Goal: Task Accomplishment & Management: Manage account settings

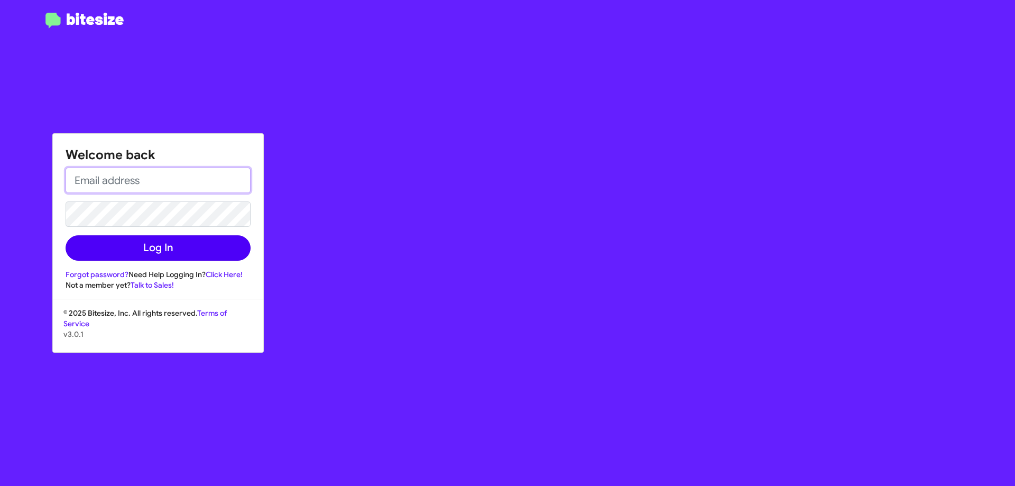
type input "[EMAIL_ADDRESS][DOMAIN_NAME]"
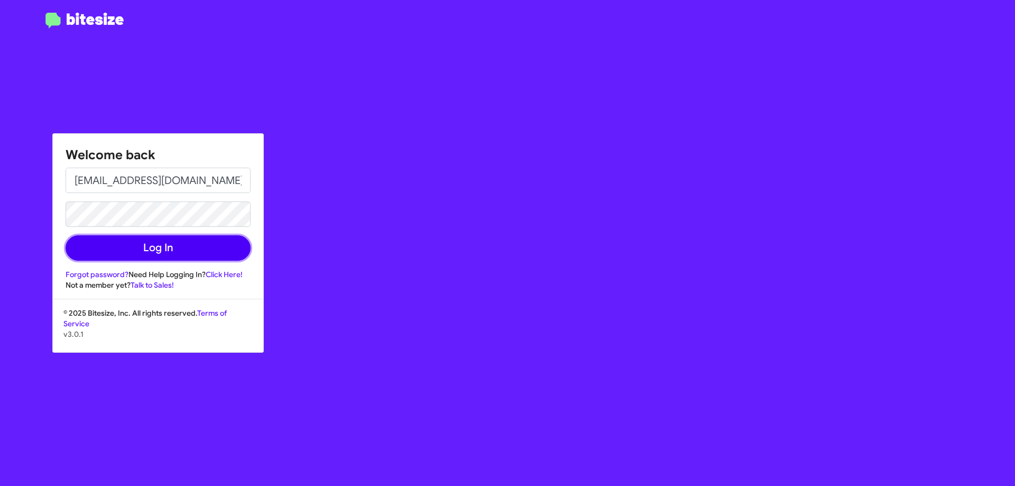
drag, startPoint x: 156, startPoint y: 235, endPoint x: 155, endPoint y: 245, distance: 9.5
click at [155, 245] on button "Log In" at bounding box center [158, 247] width 185 height 25
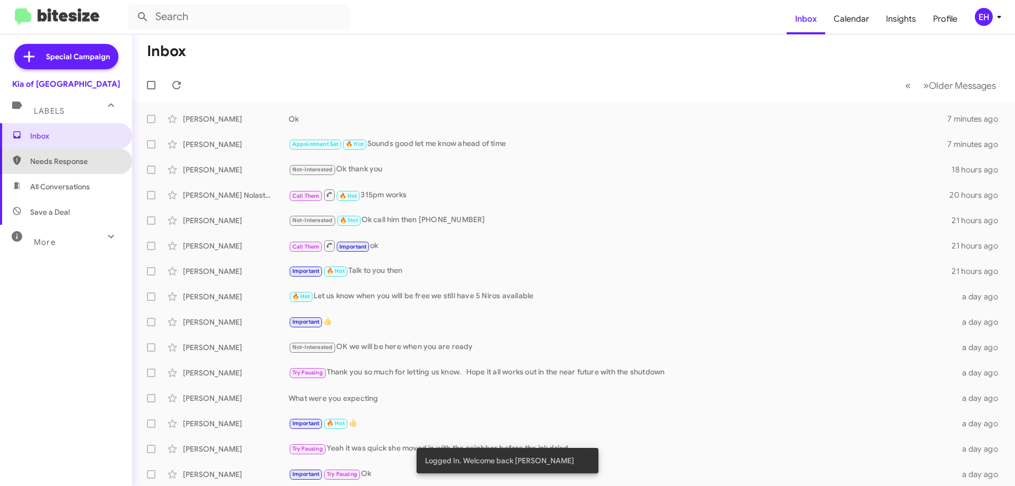
click at [76, 153] on span "Needs Response" at bounding box center [66, 161] width 132 height 25
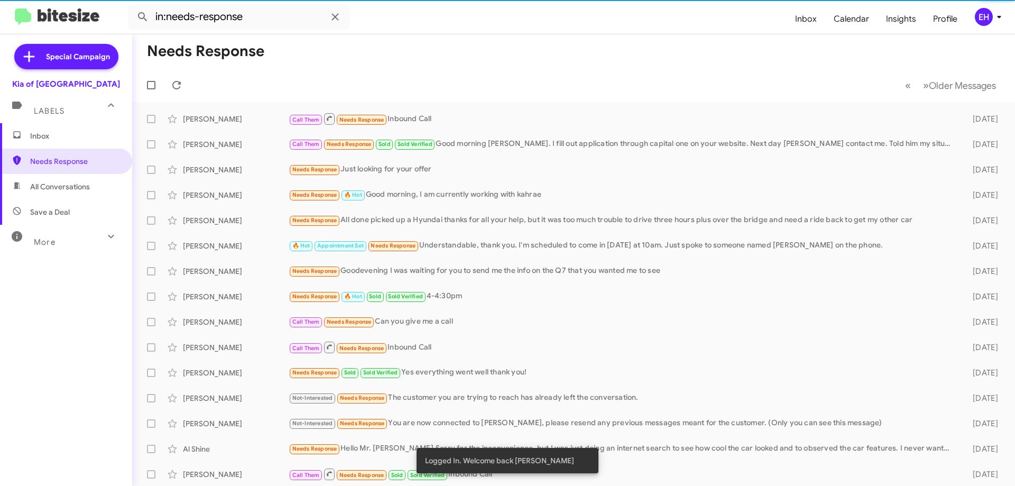
click at [84, 187] on span "All Conversations" at bounding box center [60, 186] width 60 height 11
type input "in:all-conversations"
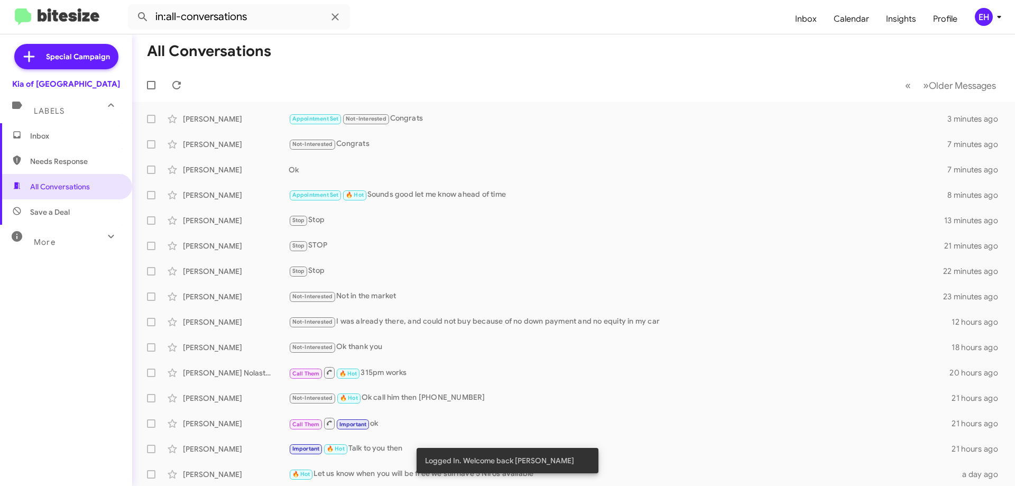
click at [65, 128] on span "Inbox" at bounding box center [66, 135] width 132 height 25
